Goal: Obtain resource: Download file/media

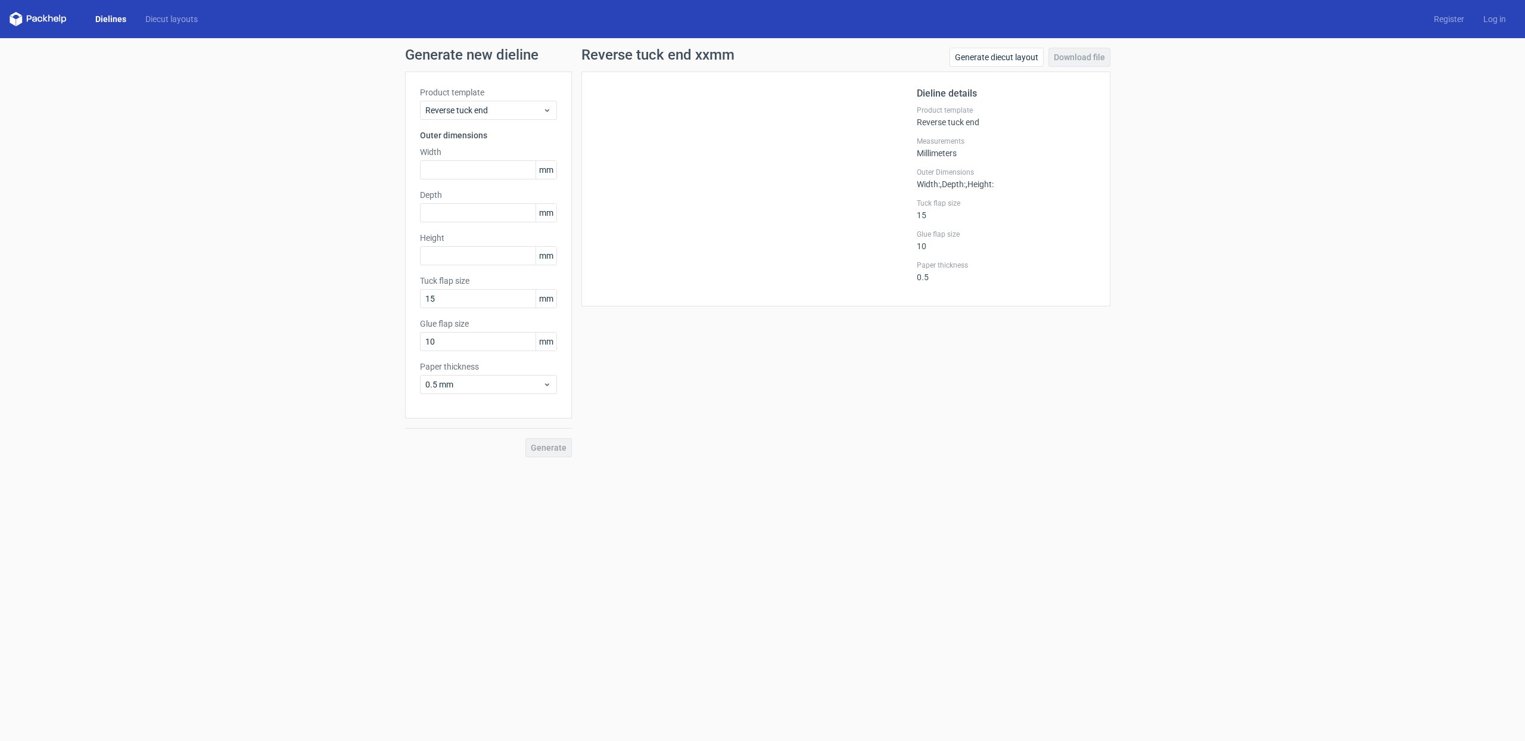
click at [110, 20] on link "Dielines" at bounding box center [111, 19] width 50 height 12
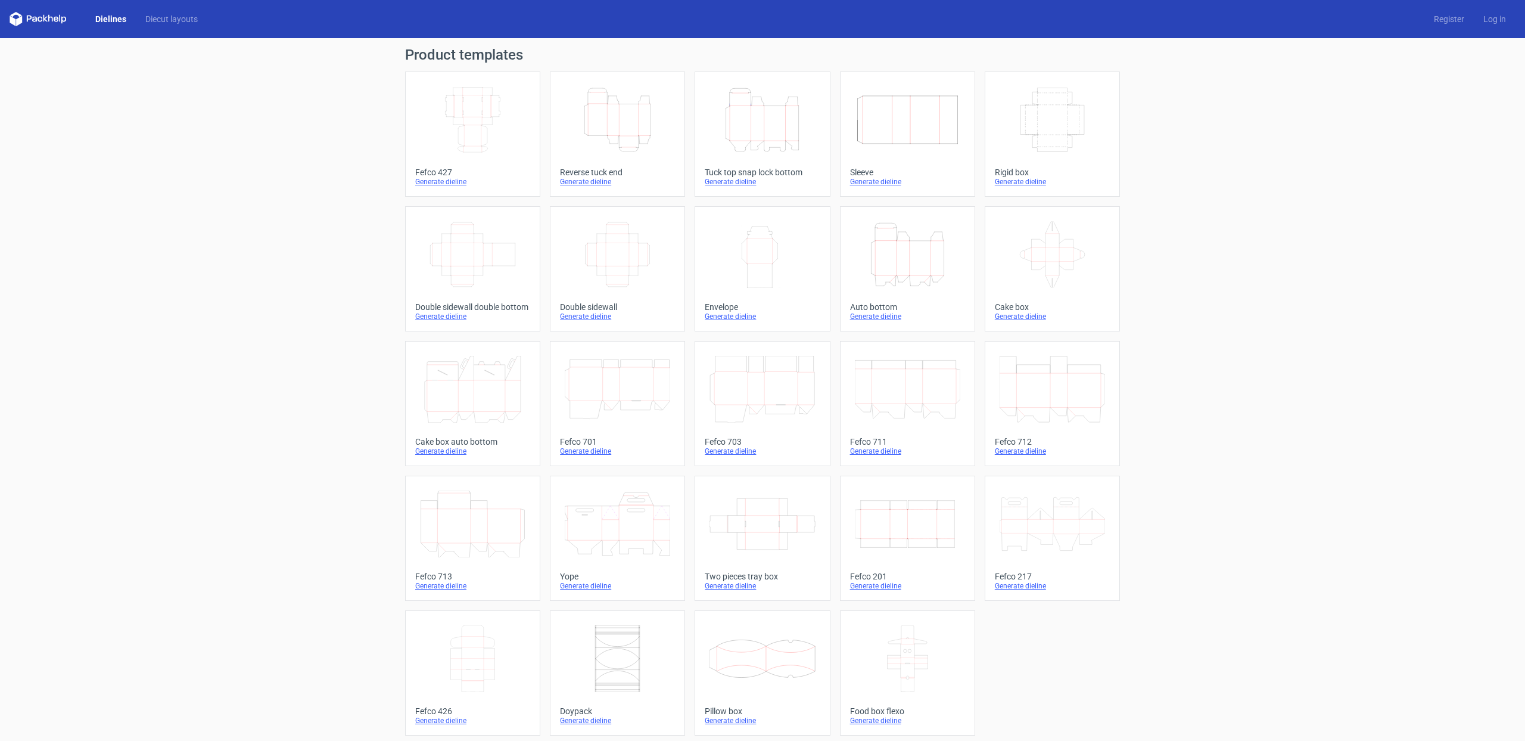
click at [746, 139] on icon "Height Depth Width" at bounding box center [762, 119] width 105 height 67
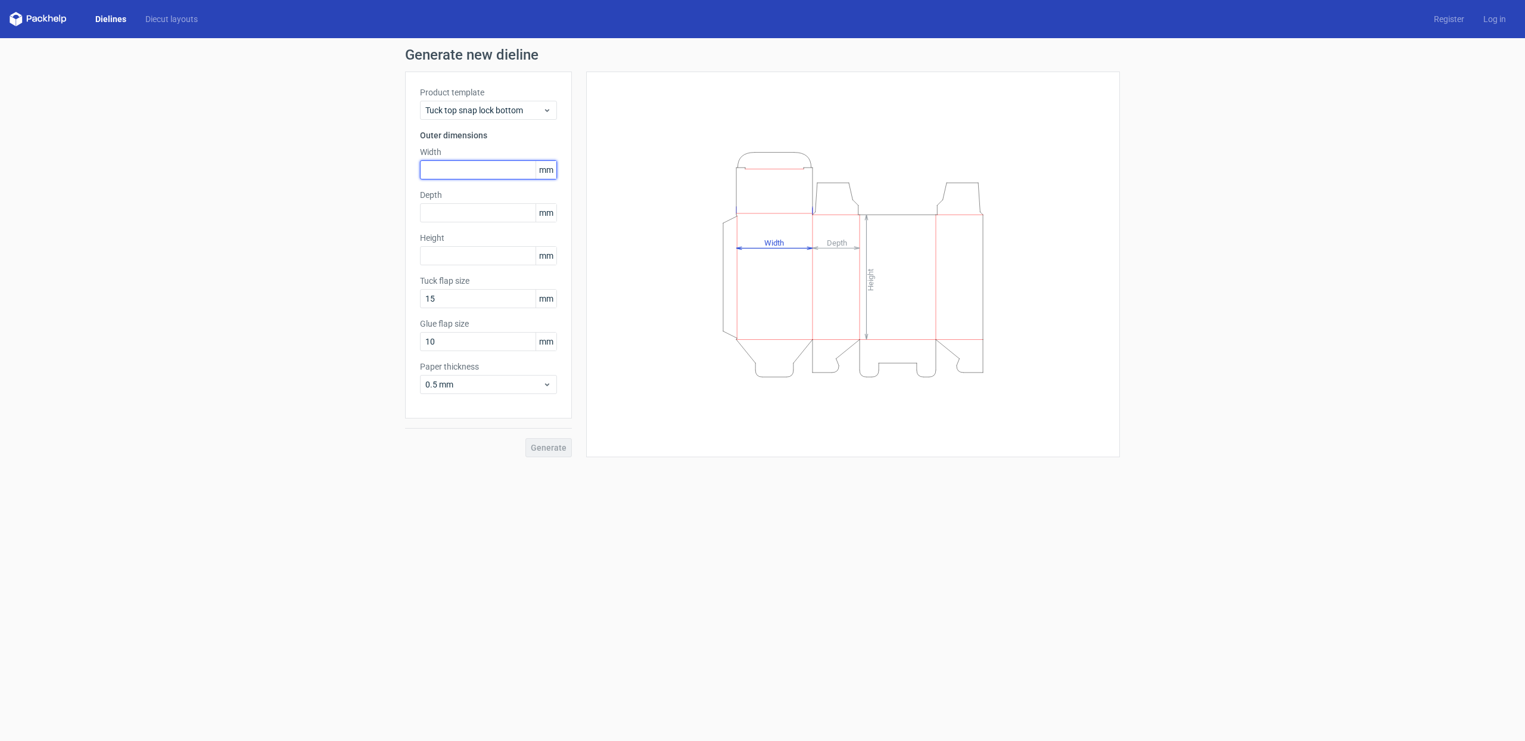
click at [446, 167] on input "text" at bounding box center [488, 169] width 137 height 19
type input "137"
type input "36"
type input "155"
type input "15"
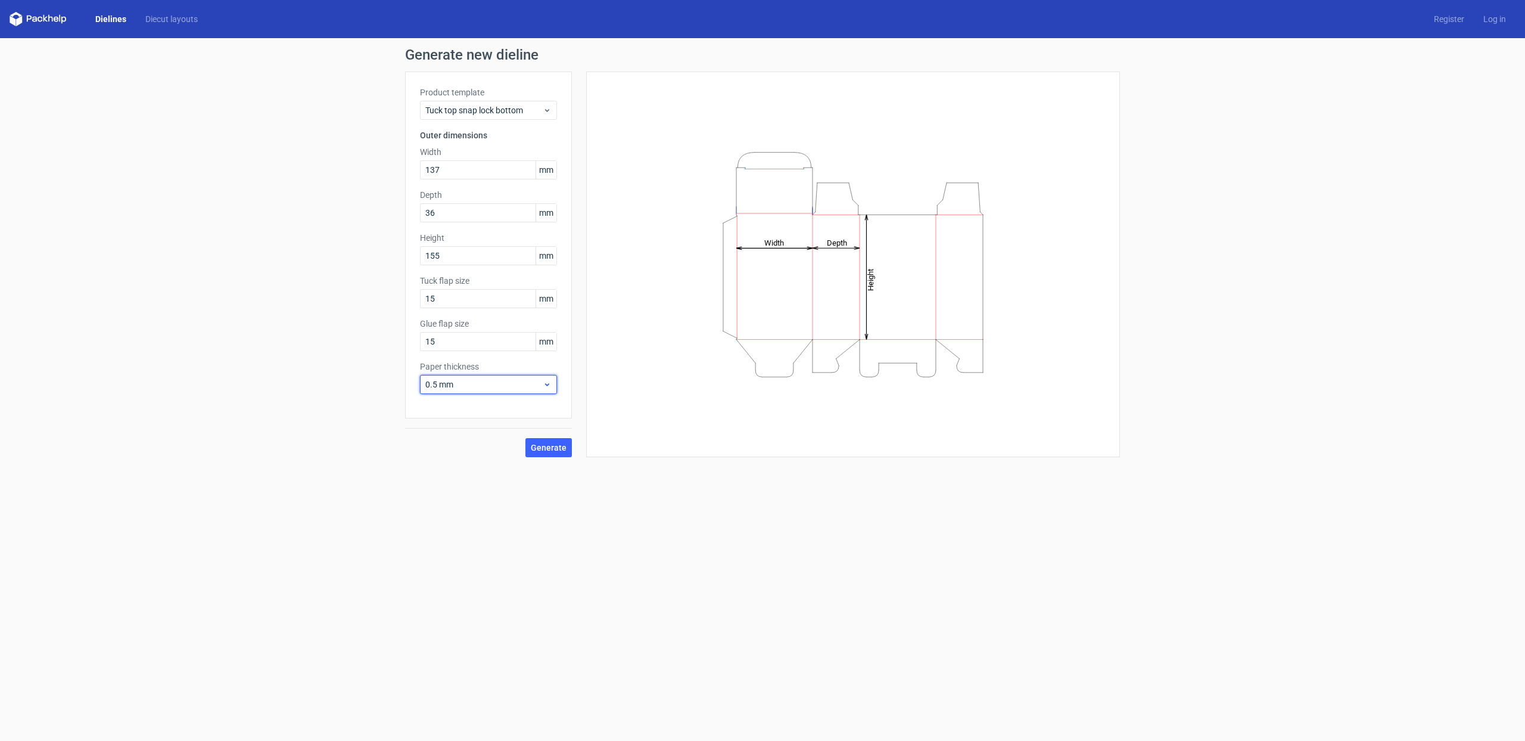
click at [546, 386] on icon at bounding box center [547, 385] width 9 height 10
click at [475, 407] on div "0.4 mm" at bounding box center [489, 410] width 128 height 19
click at [560, 448] on span "Generate" at bounding box center [549, 447] width 36 height 8
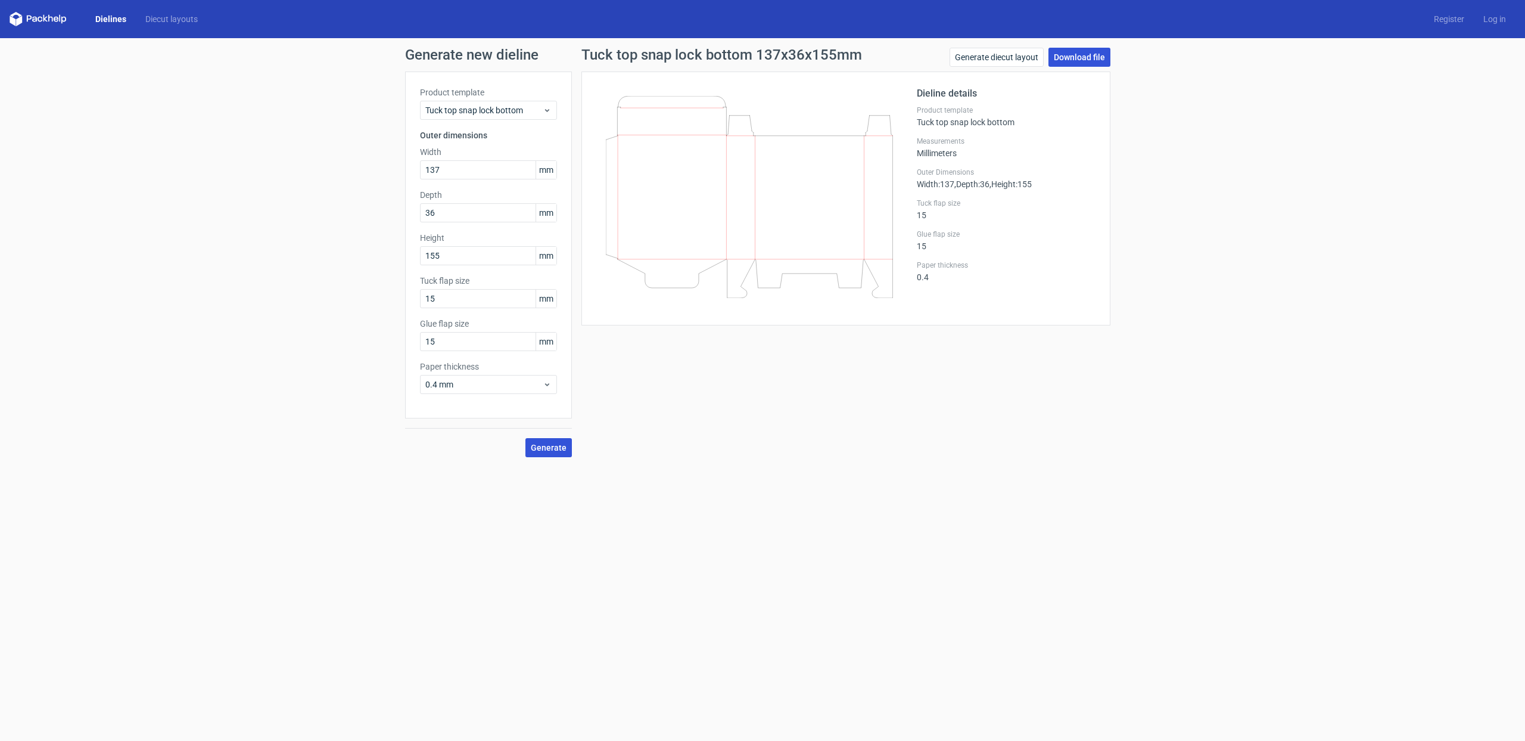
click at [1080, 55] on link "Download file" at bounding box center [1080, 57] width 62 height 19
